Goal: Check status: Check status

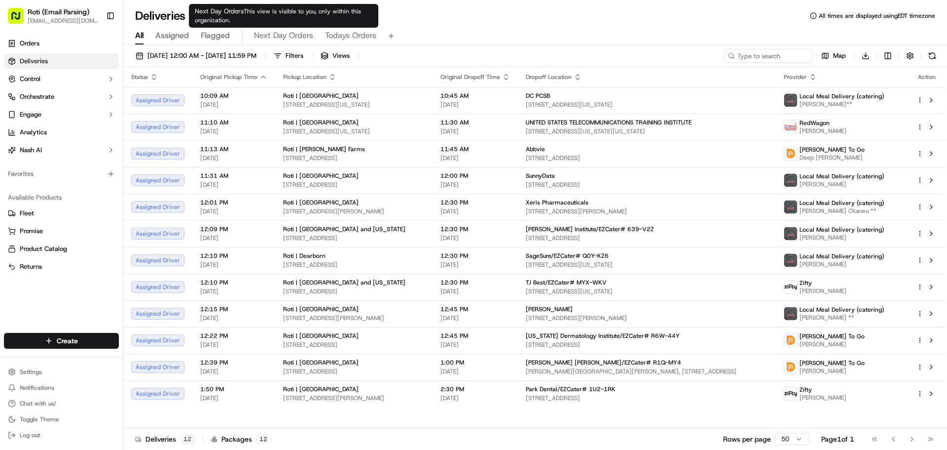
click at [258, 48] on div "09/22/2025 12:00 AM - 09/22/2025 11:59 PM Filters Views Map Download Status Ori…" at bounding box center [535, 248] width 824 height 407
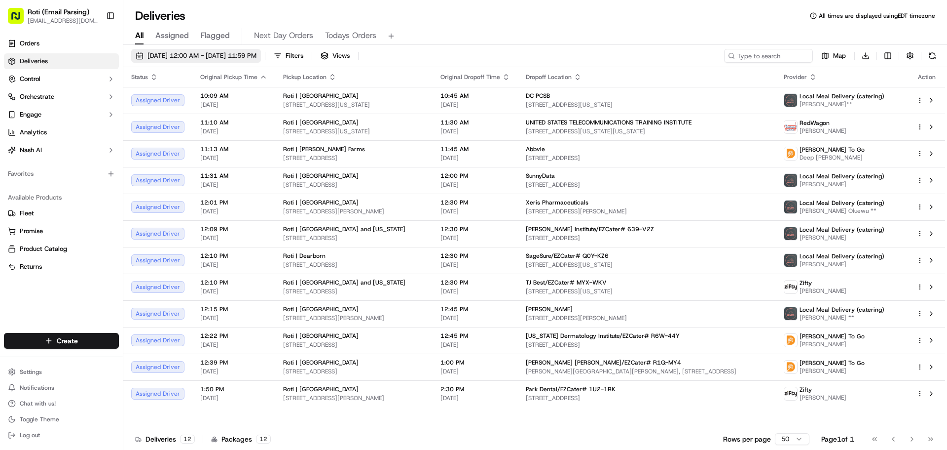
click at [237, 53] on span "[DATE] 12:00 AM - [DATE] 11:59 PM" at bounding box center [202, 55] width 109 height 9
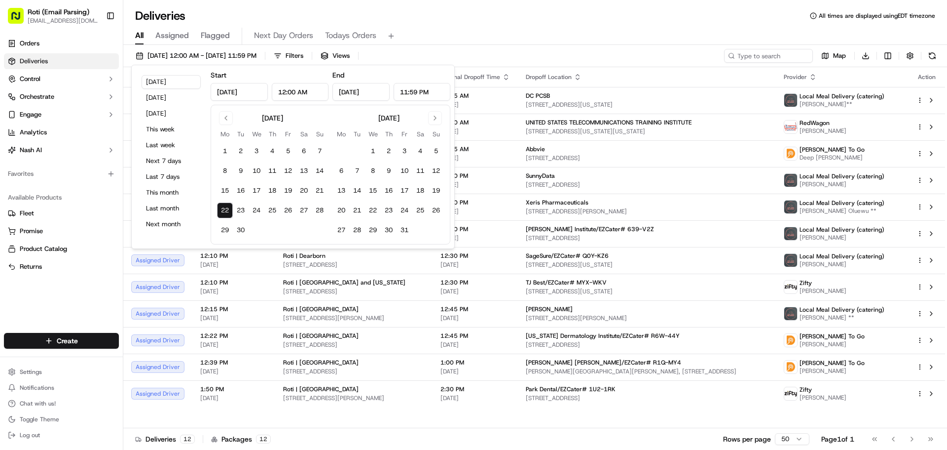
click at [241, 201] on tbody "1 2 3 4 5 6 7 8 9 10 11 12 13 14 15 16 17 18 19 20 21 22 23 24 25 26 27 28 29 30" at bounding box center [272, 188] width 111 height 99
click at [242, 204] on button "23" at bounding box center [241, 210] width 16 height 16
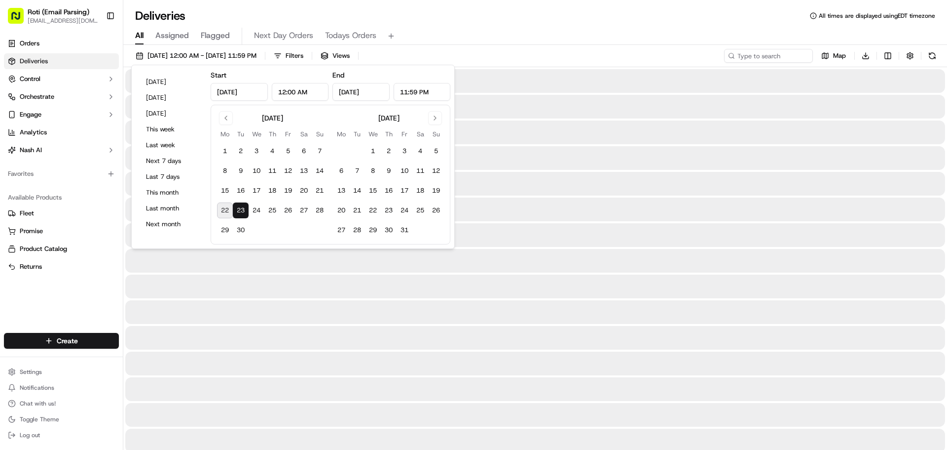
type input "Sep 23, 2025"
click at [242, 204] on button "23" at bounding box center [241, 210] width 16 height 16
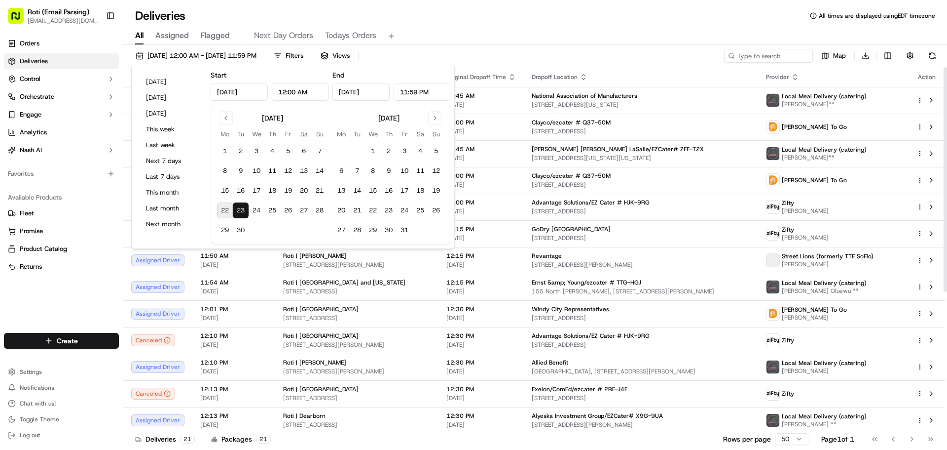
click at [534, 25] on div "All Assigned Flagged Next Day Orders Todays Orders" at bounding box center [535, 34] width 824 height 21
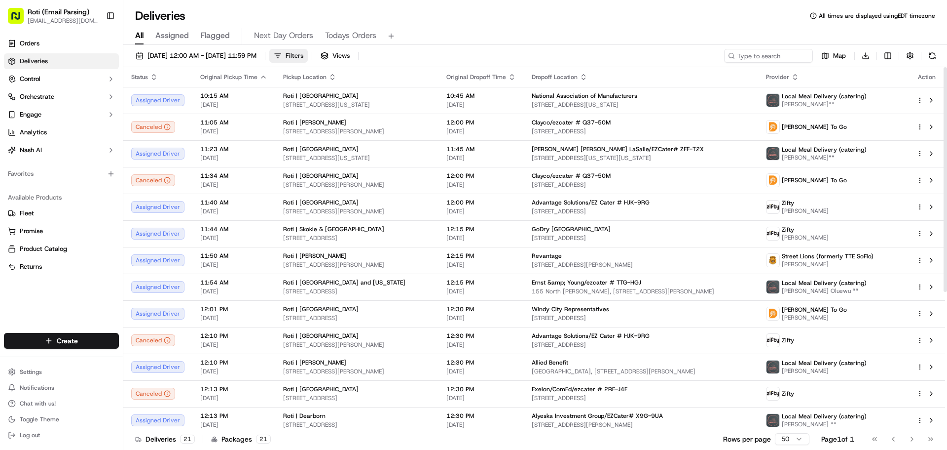
click at [308, 53] on button "Filters" at bounding box center [288, 56] width 38 height 14
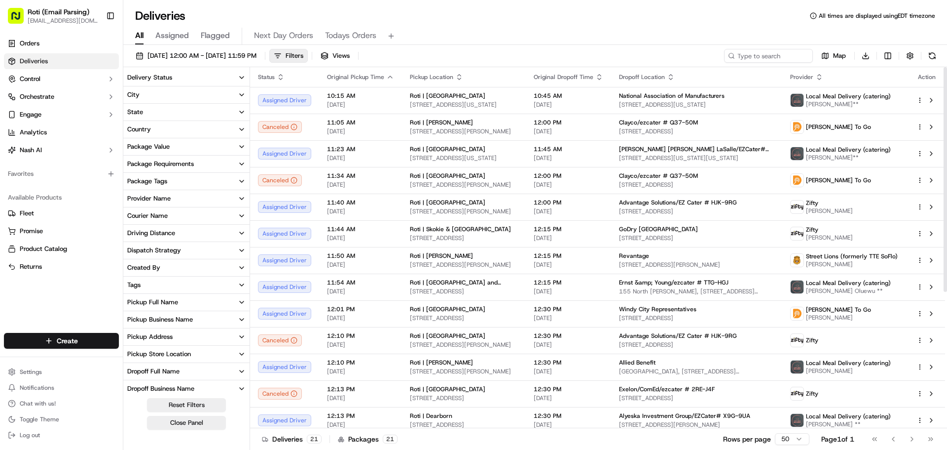
click at [153, 77] on div "Delivery Status" at bounding box center [149, 77] width 45 height 9
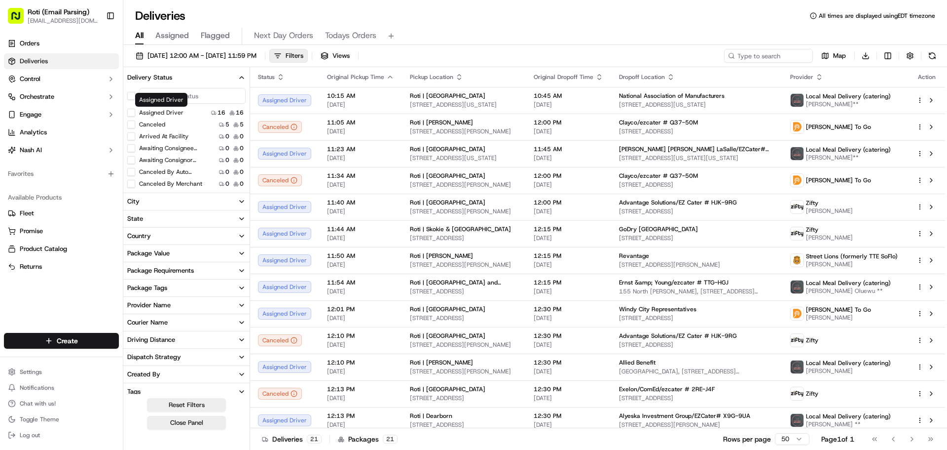
click at [131, 92] on button "button" at bounding box center [131, 96] width 8 height 8
click at [133, 121] on div "Canceled 5 5" at bounding box center [186, 125] width 126 height 10
click at [132, 125] on button "Canceled" at bounding box center [131, 125] width 8 height 8
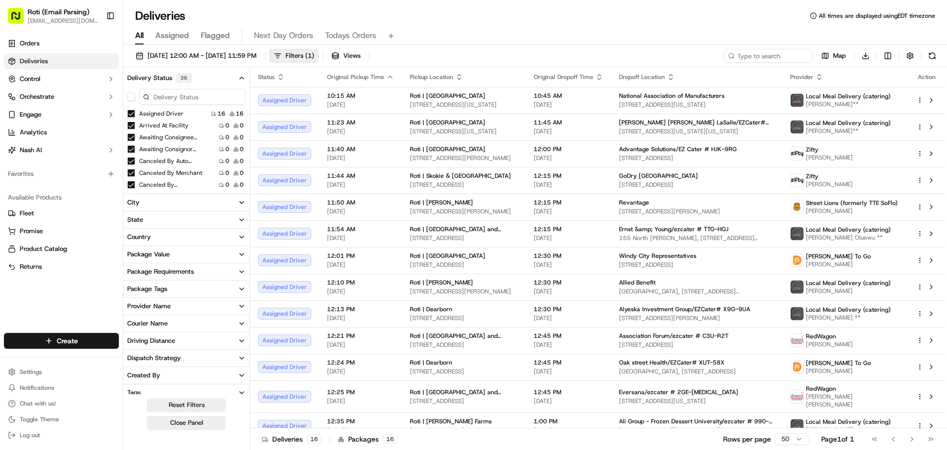
drag, startPoint x: 199, startPoint y: 307, endPoint x: 216, endPoint y: 336, distance: 32.9
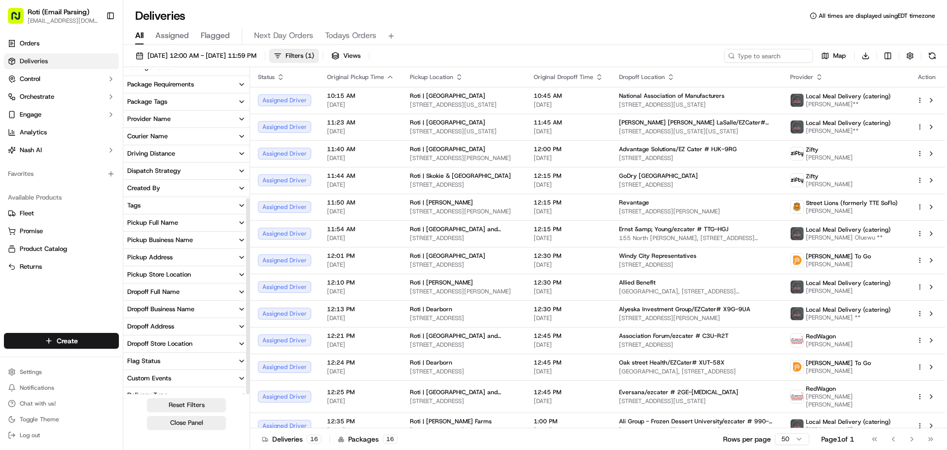
scroll to position [214, 0]
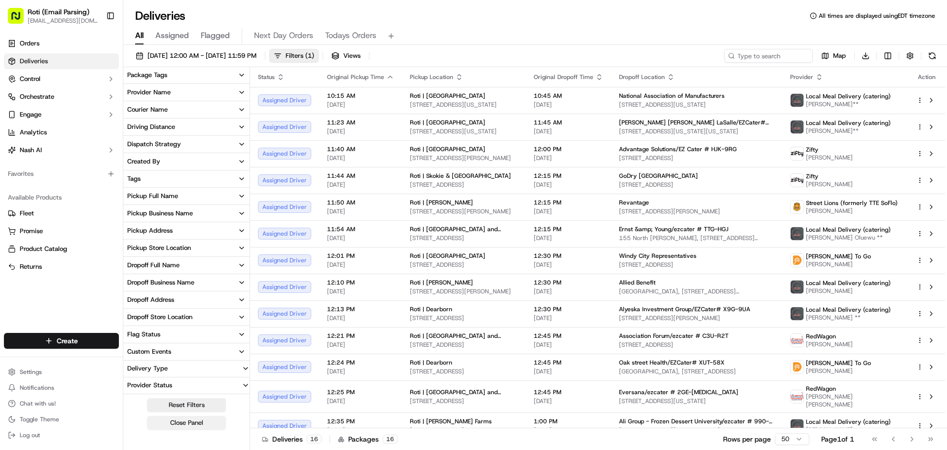
click at [190, 425] on button "Close Panel" at bounding box center [186, 423] width 79 height 14
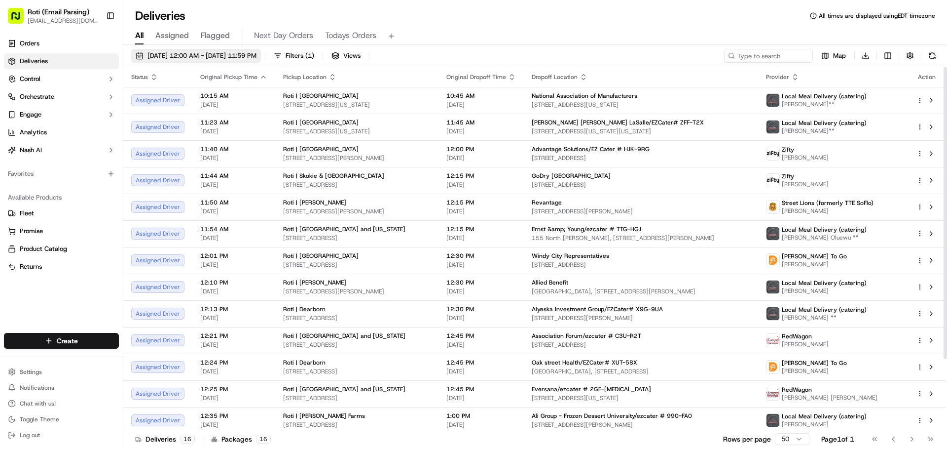
click at [257, 60] on span "09/23/2025 12:00 AM - 09/23/2025 11:59 PM" at bounding box center [202, 55] width 109 height 9
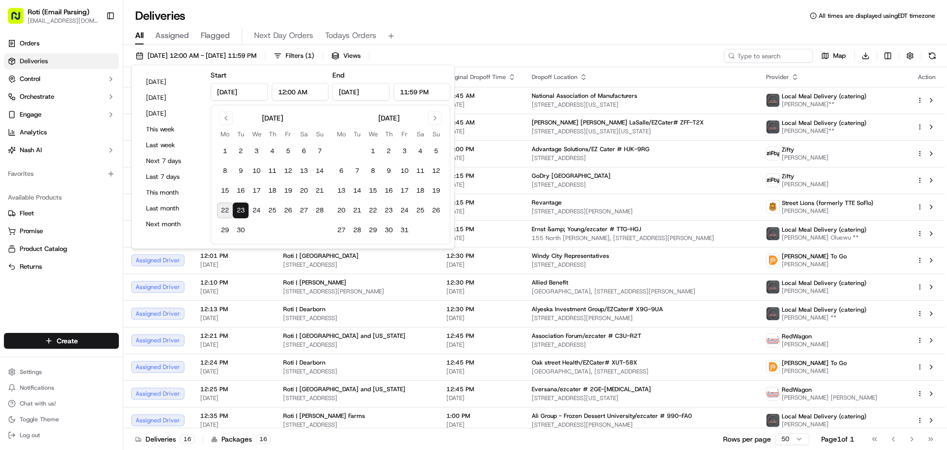
click at [226, 211] on button "22" at bounding box center [225, 210] width 16 height 16
type input "Sep 22, 2025"
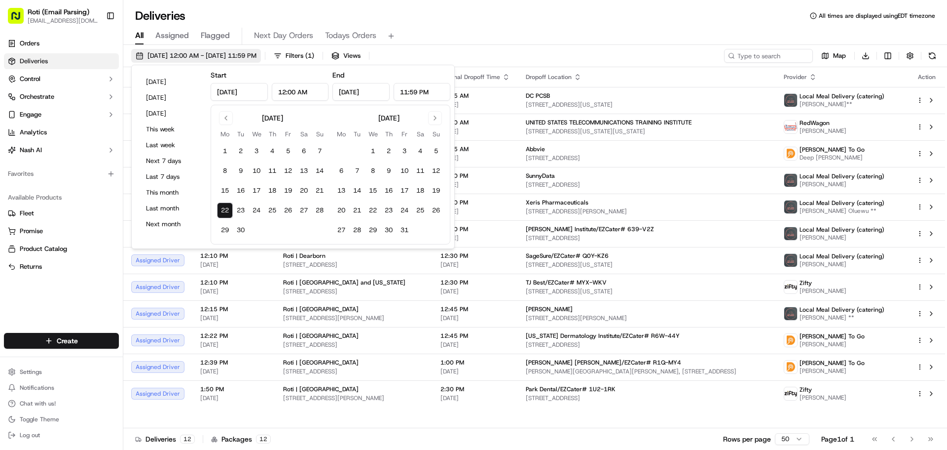
click at [258, 60] on button "[DATE] 12:00 AM - [DATE] 11:59 PM" at bounding box center [196, 56] width 130 height 14
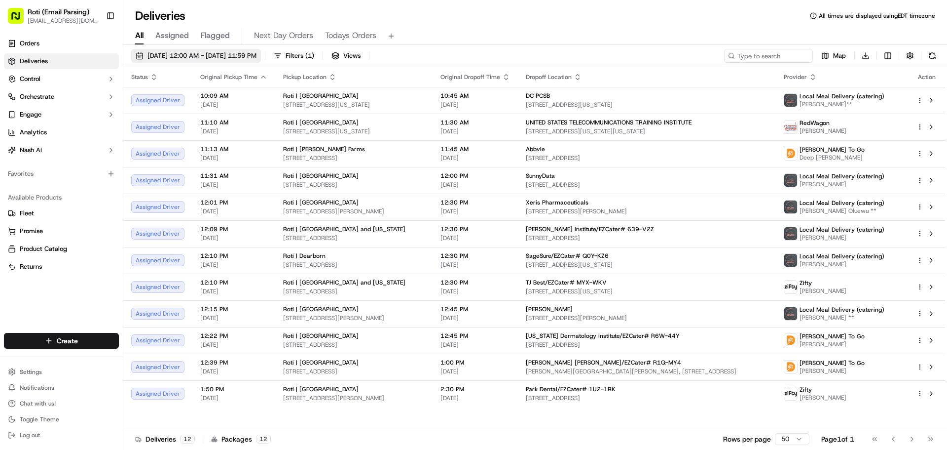
click at [251, 58] on span "[DATE] 12:00 AM - [DATE] 11:59 PM" at bounding box center [202, 55] width 109 height 9
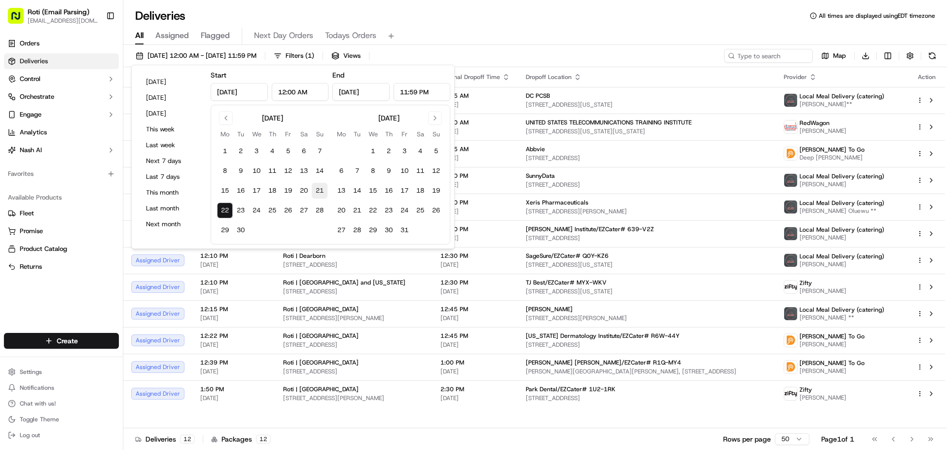
click at [314, 191] on button "21" at bounding box center [320, 191] width 16 height 16
type input "Sep 21, 2025"
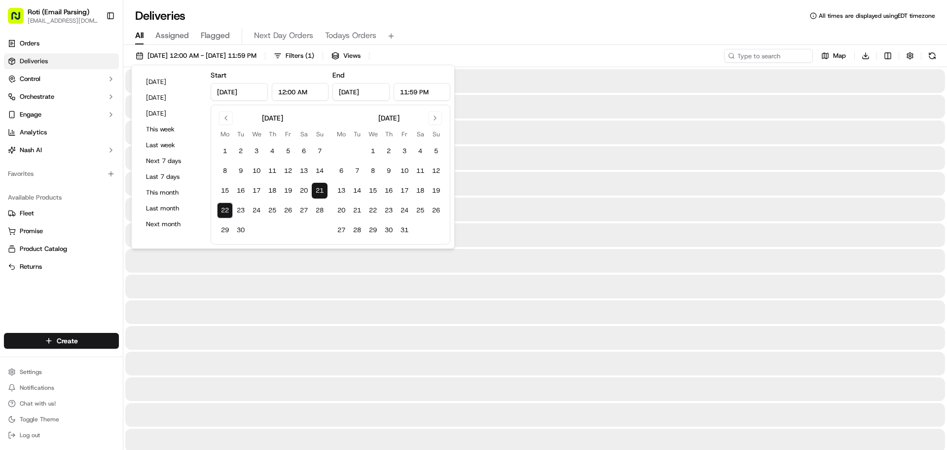
click at [314, 191] on button "21" at bounding box center [320, 191] width 16 height 16
type input "Sep 21, 2025"
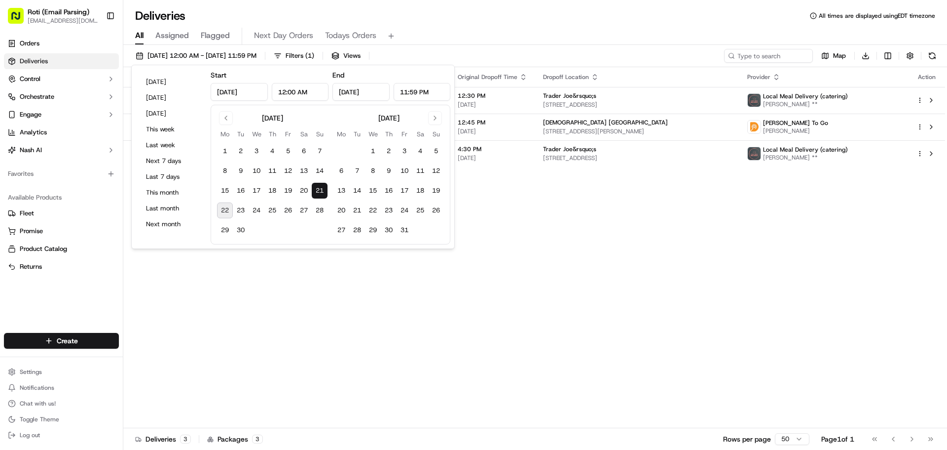
click at [592, 40] on div "All Assigned Flagged Next Day Orders Todays Orders" at bounding box center [535, 36] width 824 height 17
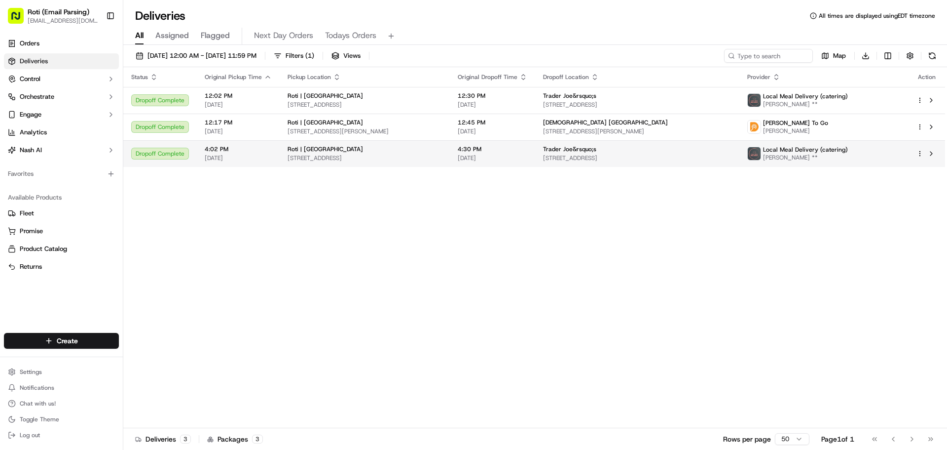
click at [732, 158] on span "1840 N Clybourn Ave, Chicago, IL 60614, USA" at bounding box center [637, 158] width 189 height 8
